Goal: Information Seeking & Learning: Learn about a topic

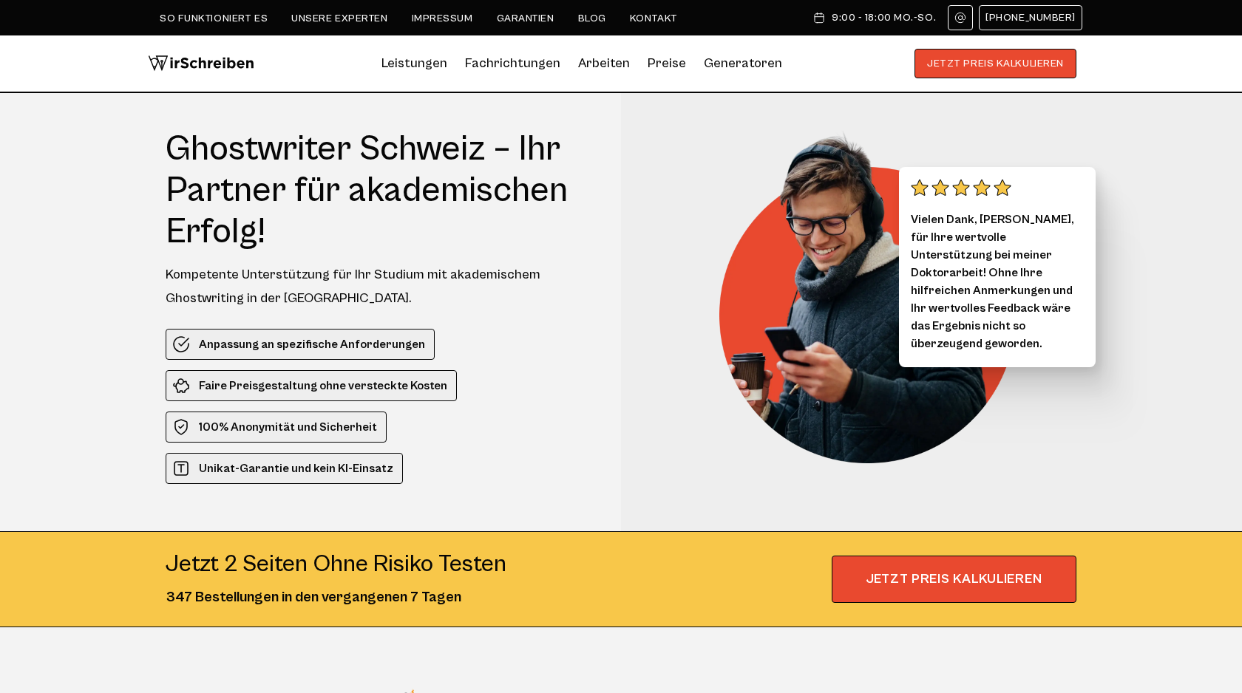
scroll to position [5, 0]
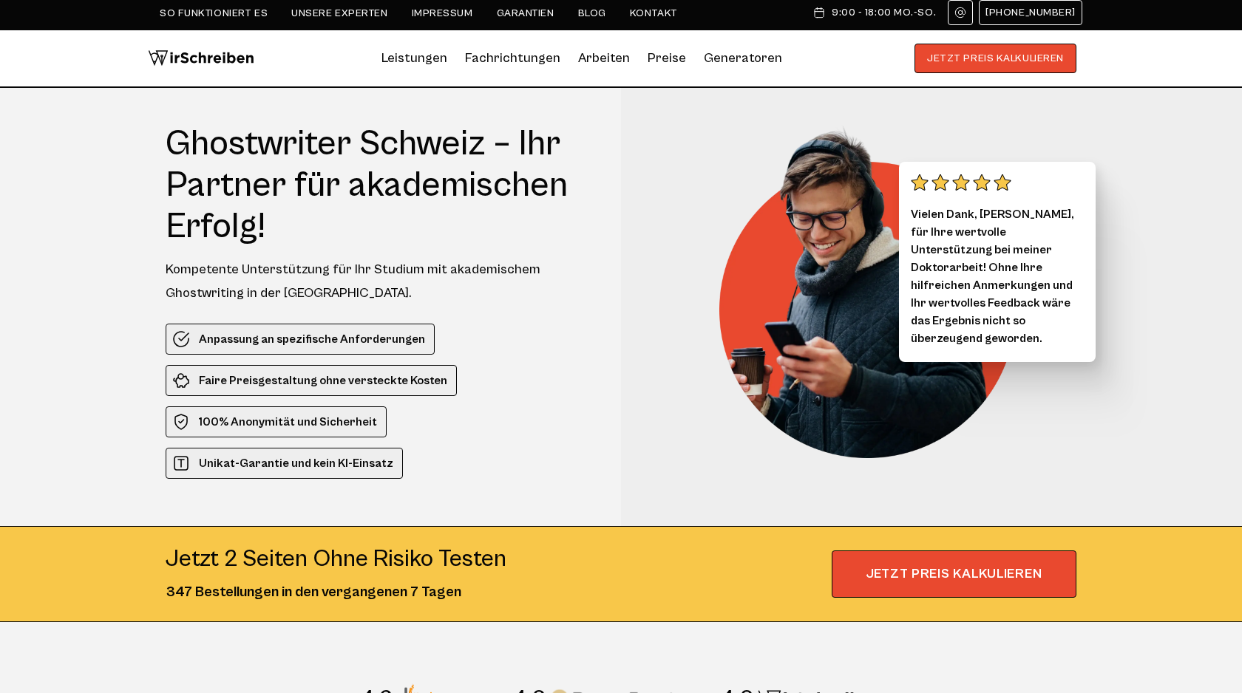
click at [578, 20] on div "So funktioniert es Unsere Experten Impressum Garantien Blog Kontakt 9:00 - 18:0…" at bounding box center [621, 12] width 923 height 25
click at [582, 12] on link "Blog" at bounding box center [592, 13] width 28 height 12
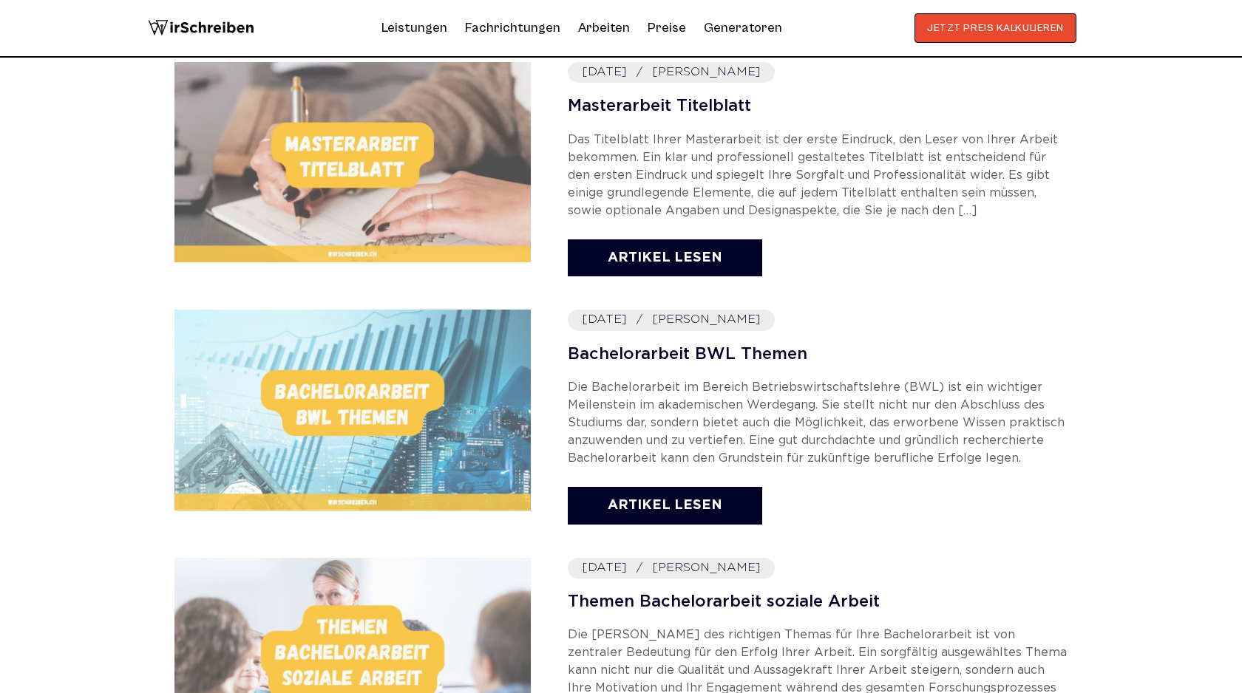
scroll to position [644, 0]
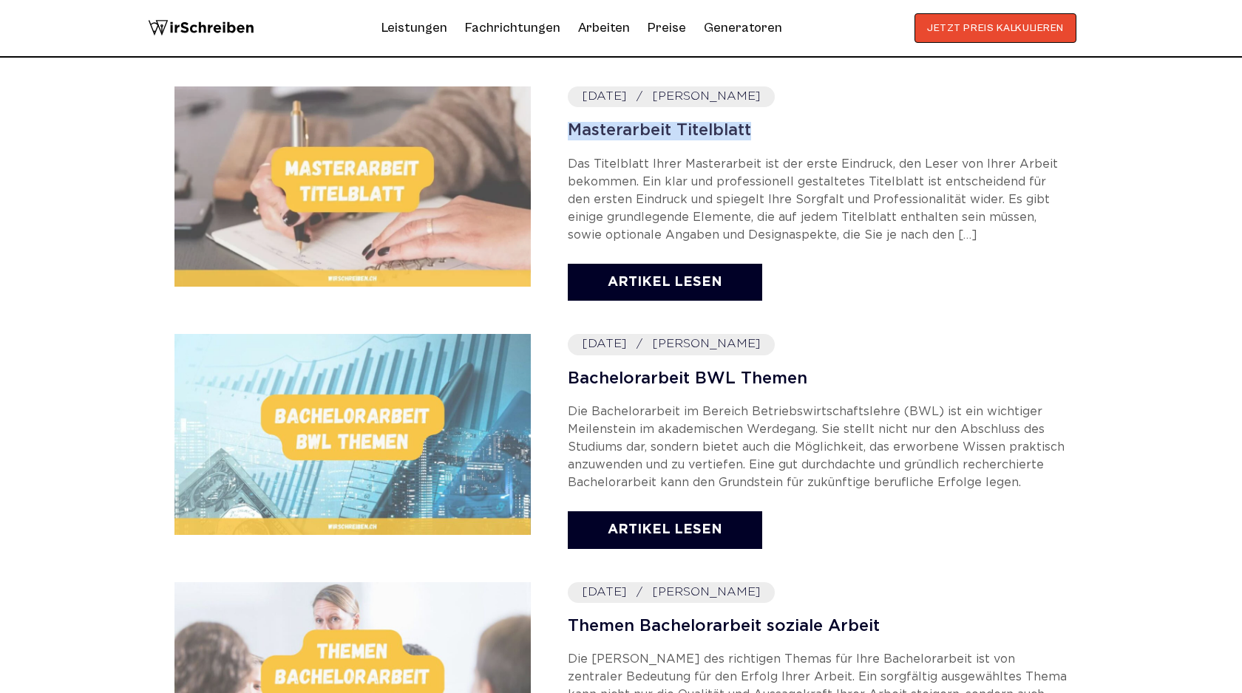
drag, startPoint x: 563, startPoint y: 123, endPoint x: 897, endPoint y: 126, distance: 334.2
click at [897, 126] on div "[DATE] [PERSON_NAME] Masterarbeit Titelblatt Das Titelblatt Ihrer Masterarbeit …" at bounding box center [620, 195] width 893 height 218
copy link "Masterarbeit Titelblatt"
drag, startPoint x: 557, startPoint y: 378, endPoint x: 826, endPoint y: 384, distance: 269.2
click at [826, 384] on div "[DATE] [PERSON_NAME] Bachelorarbeit BWL Themen Artikel lesen" at bounding box center [620, 443] width 893 height 218
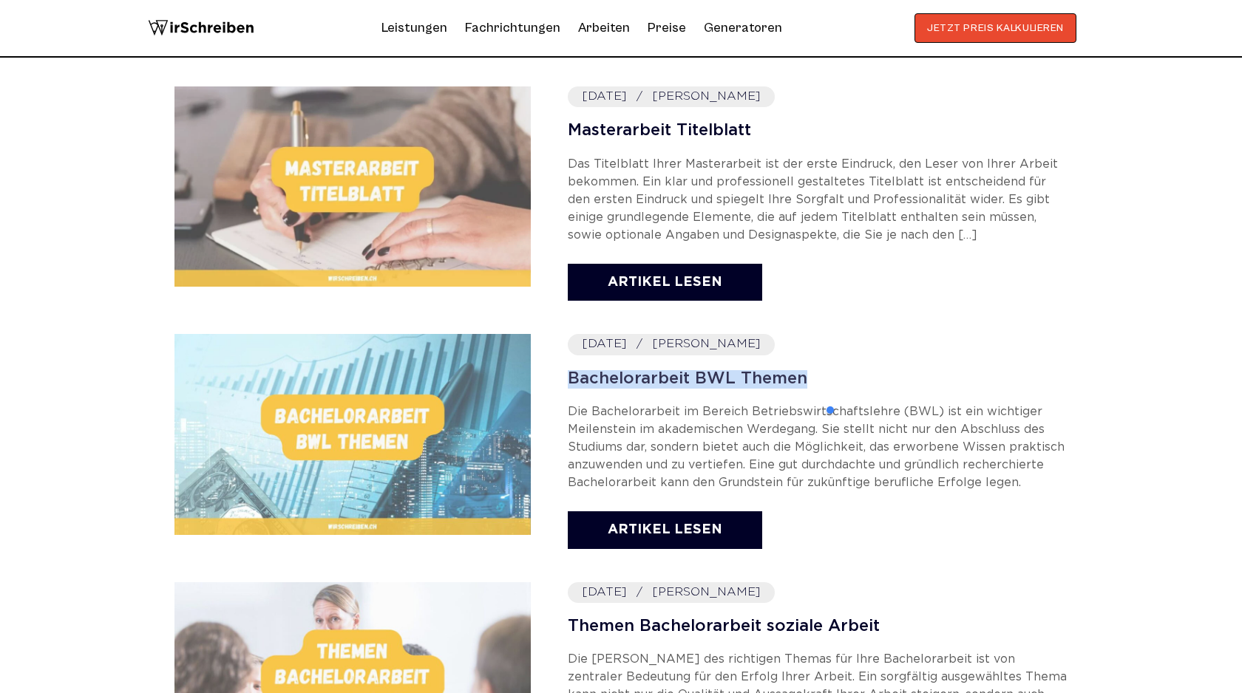
copy link "Bachelorarbeit BWL Themen"
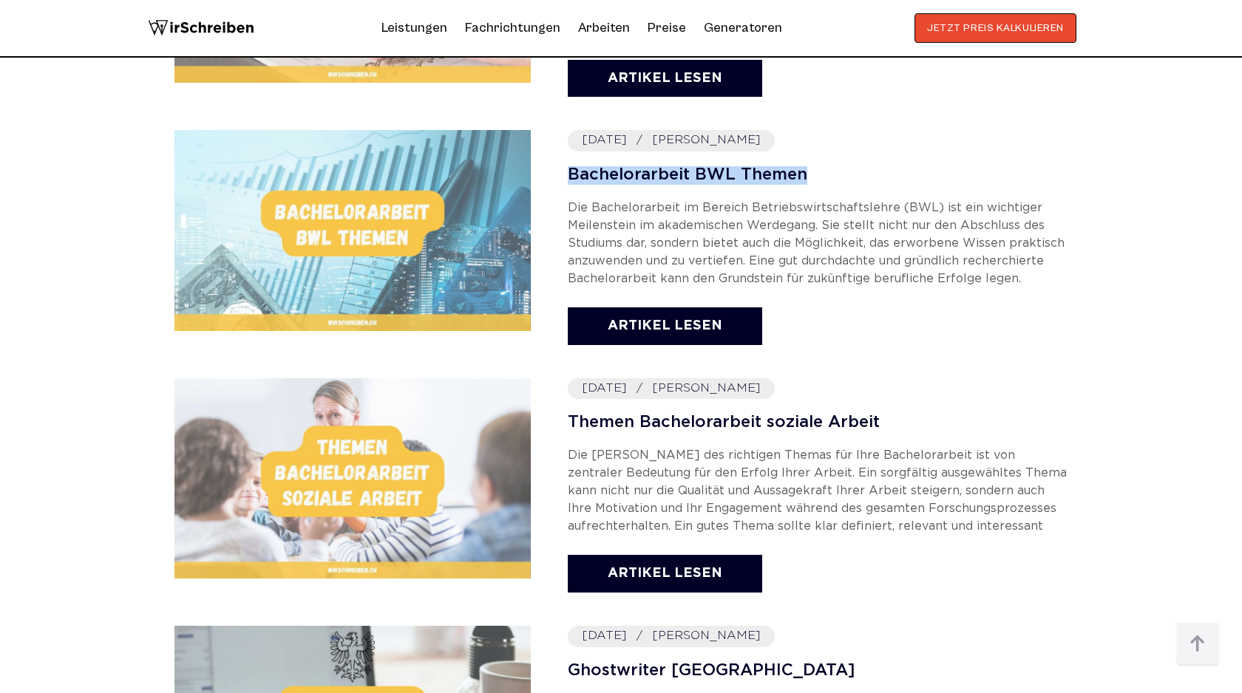
scroll to position [854, 0]
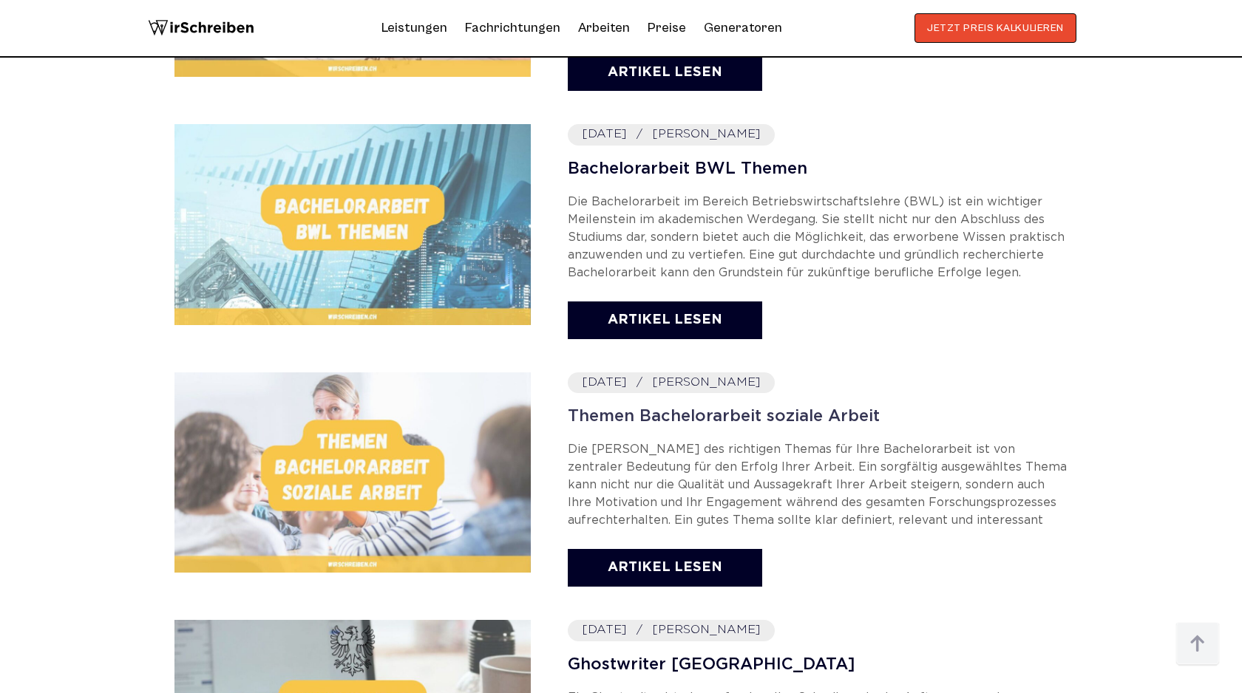
drag, startPoint x: 561, startPoint y: 420, endPoint x: 948, endPoint y: 420, distance: 387.4
click at [571, 420] on div "[DATE] [PERSON_NAME] Themen Bachelorarbeit soziale Arbeit Die [PERSON_NAME] des…" at bounding box center [620, 482] width 893 height 218
drag, startPoint x: 553, startPoint y: 427, endPoint x: 559, endPoint y: 401, distance: 25.8
click at [558, 401] on div "[DATE] [PERSON_NAME] Themen Bachelorarbeit soziale Arbeit Die [PERSON_NAME] des…" at bounding box center [620, 482] width 893 height 218
copy div "Themen Bachelorarbeit soziale Arbeit"
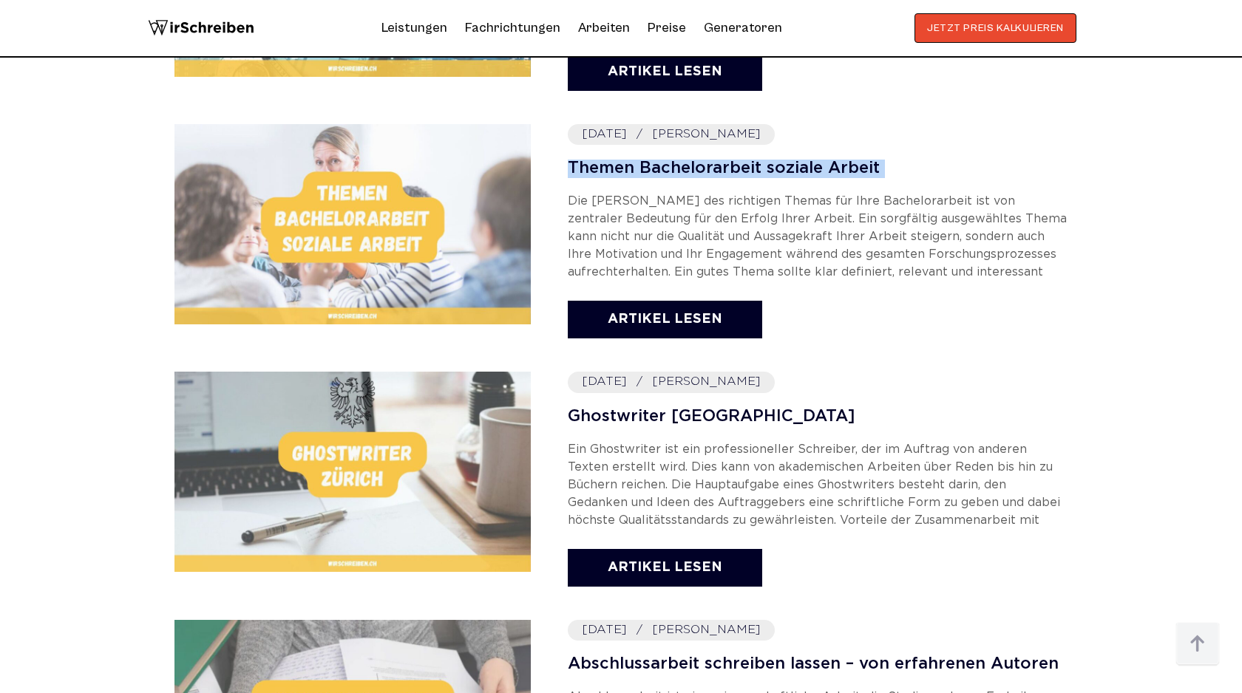
scroll to position [1121, 0]
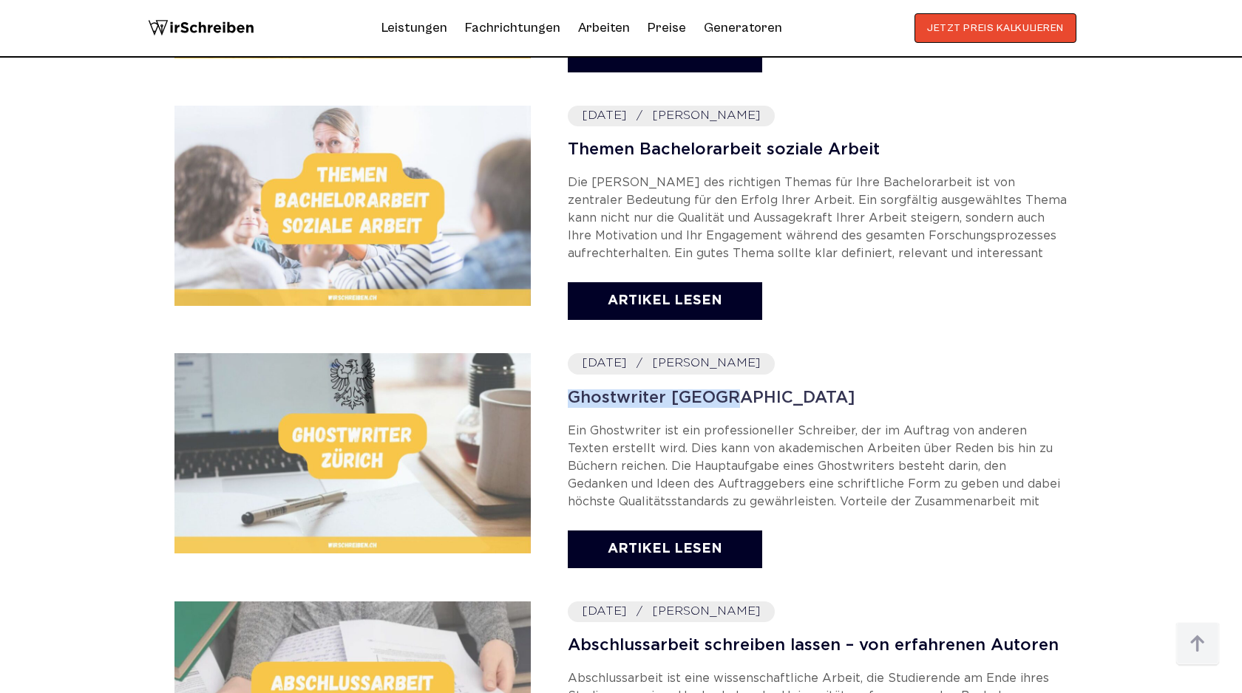
drag, startPoint x: 553, startPoint y: 396, endPoint x: 797, endPoint y: 396, distance: 244.0
click at [797, 396] on div "[DATE] [PERSON_NAME] Ghostwriter Zürich Ein Ghostwriter ist ein professioneller…" at bounding box center [620, 462] width 893 height 218
copy link "Ghostwriter [GEOGRAPHIC_DATA]"
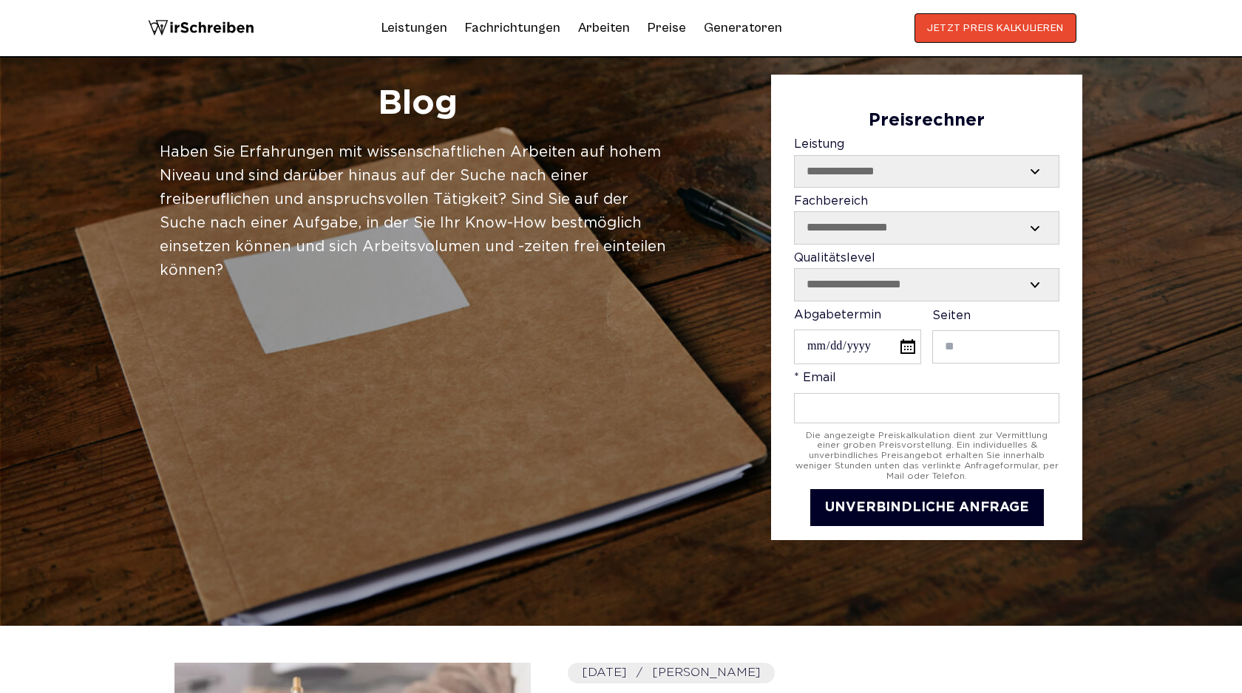
scroll to position [0, 0]
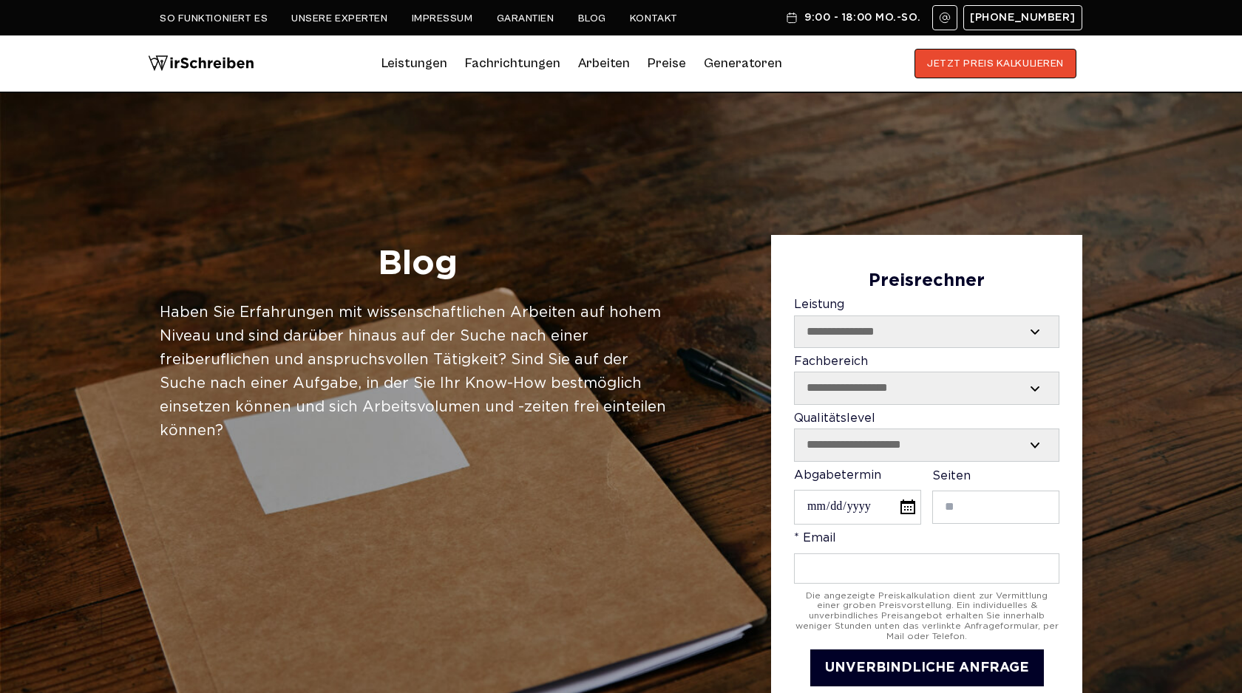
click at [579, 17] on link "Blog" at bounding box center [592, 19] width 28 height 12
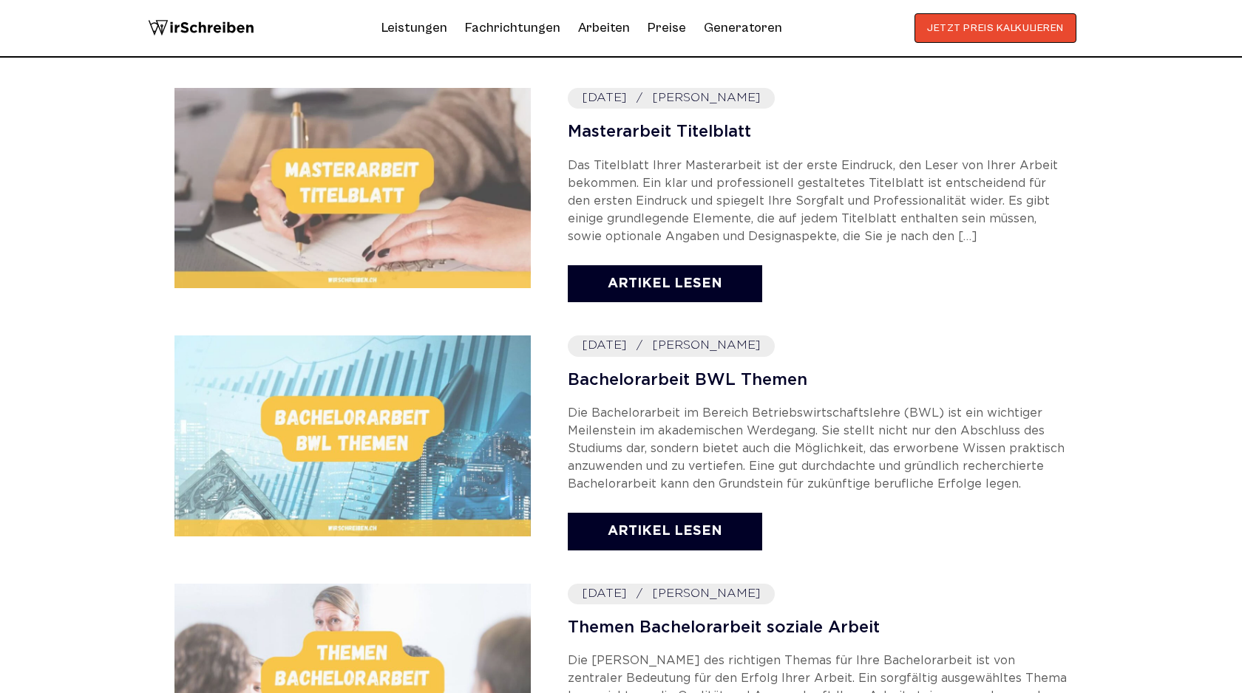
scroll to position [637, 0]
